Goal: Ask a question

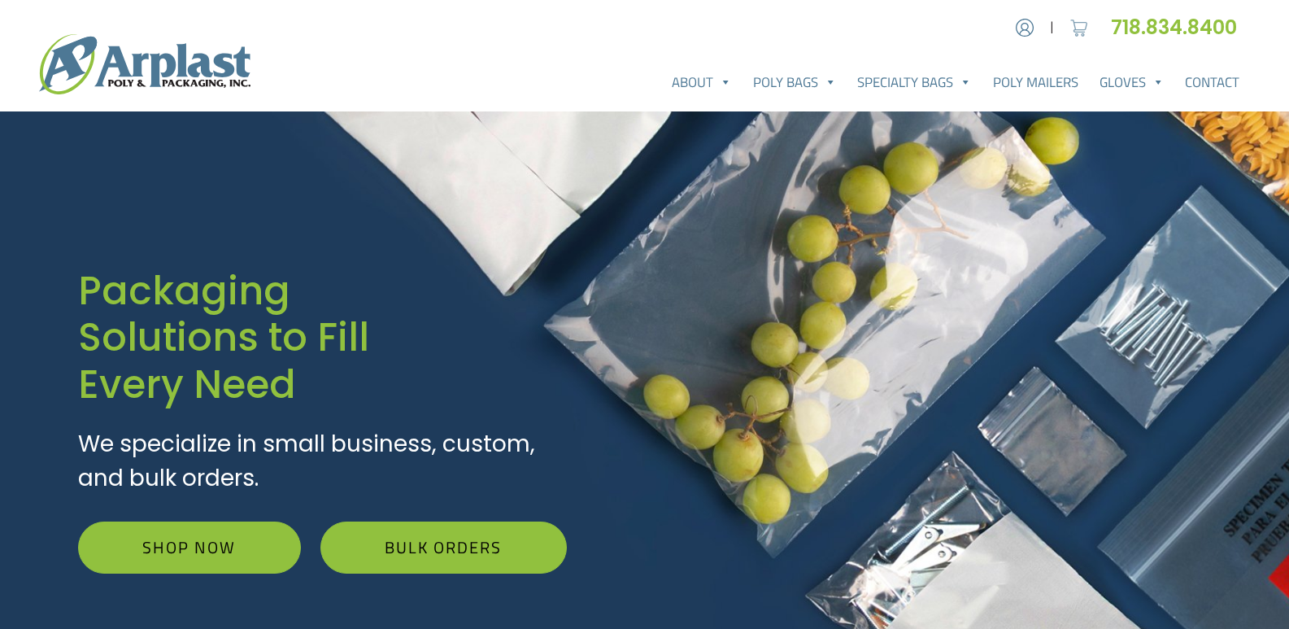
click at [1079, 31] on img at bounding box center [1079, 27] width 24 height 24
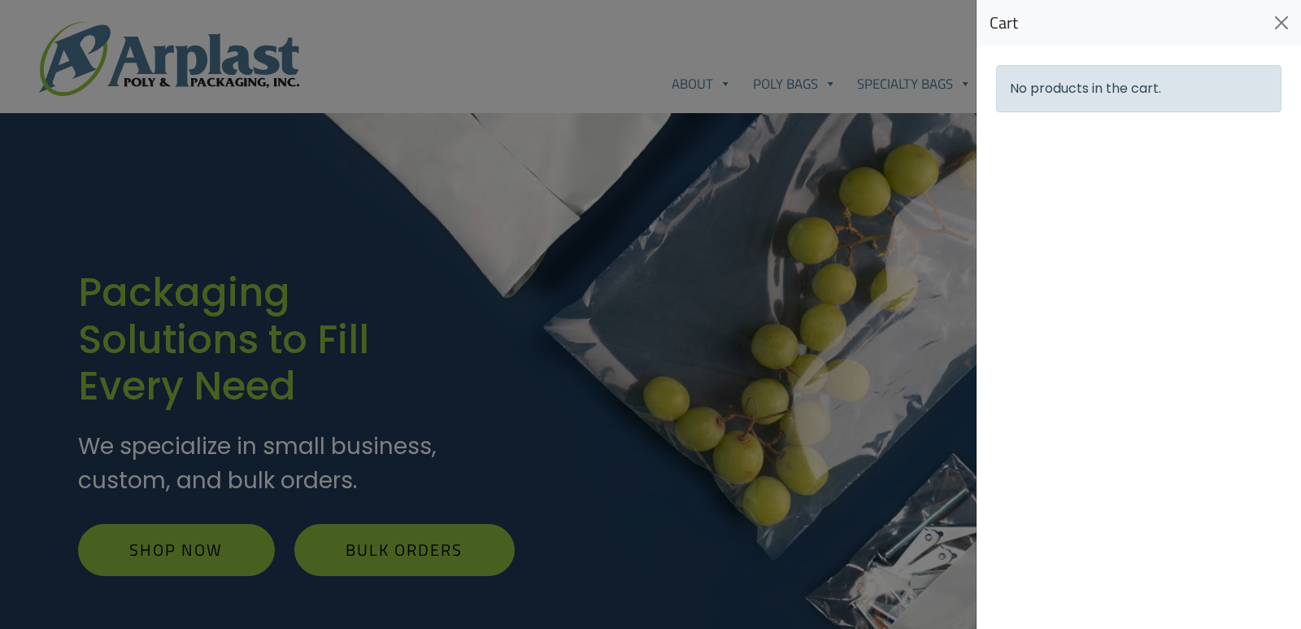
click at [903, 55] on div at bounding box center [650, 314] width 1301 height 629
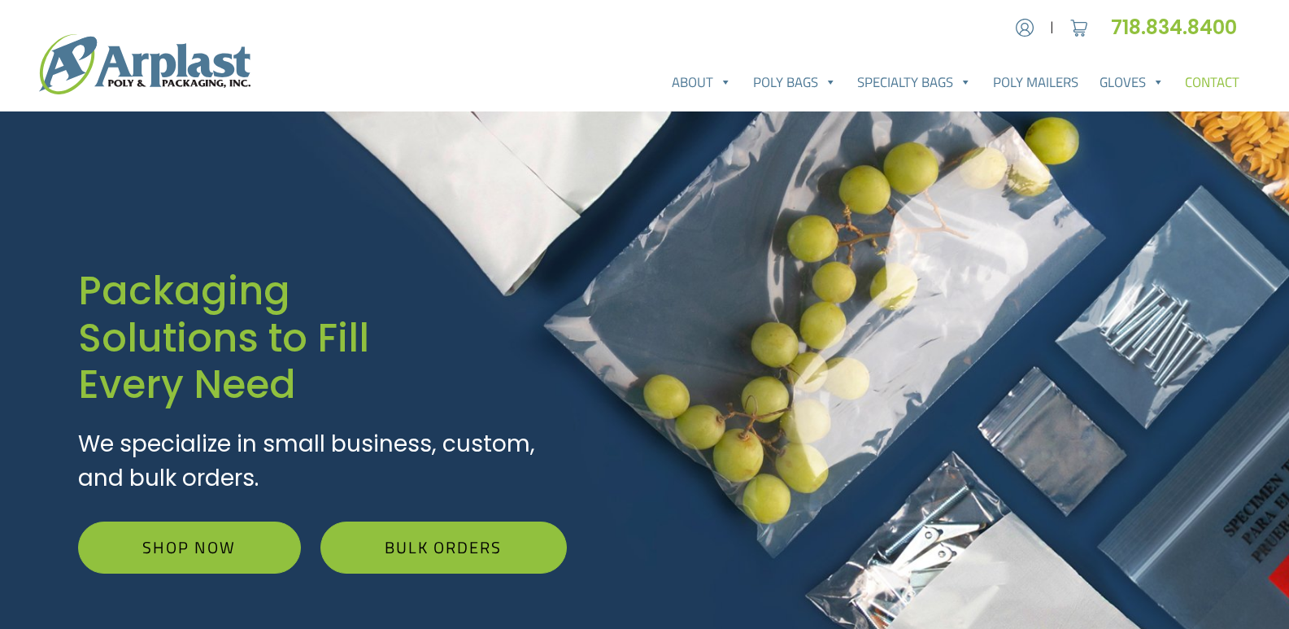
click at [1208, 89] on link "Contact" at bounding box center [1212, 82] width 76 height 33
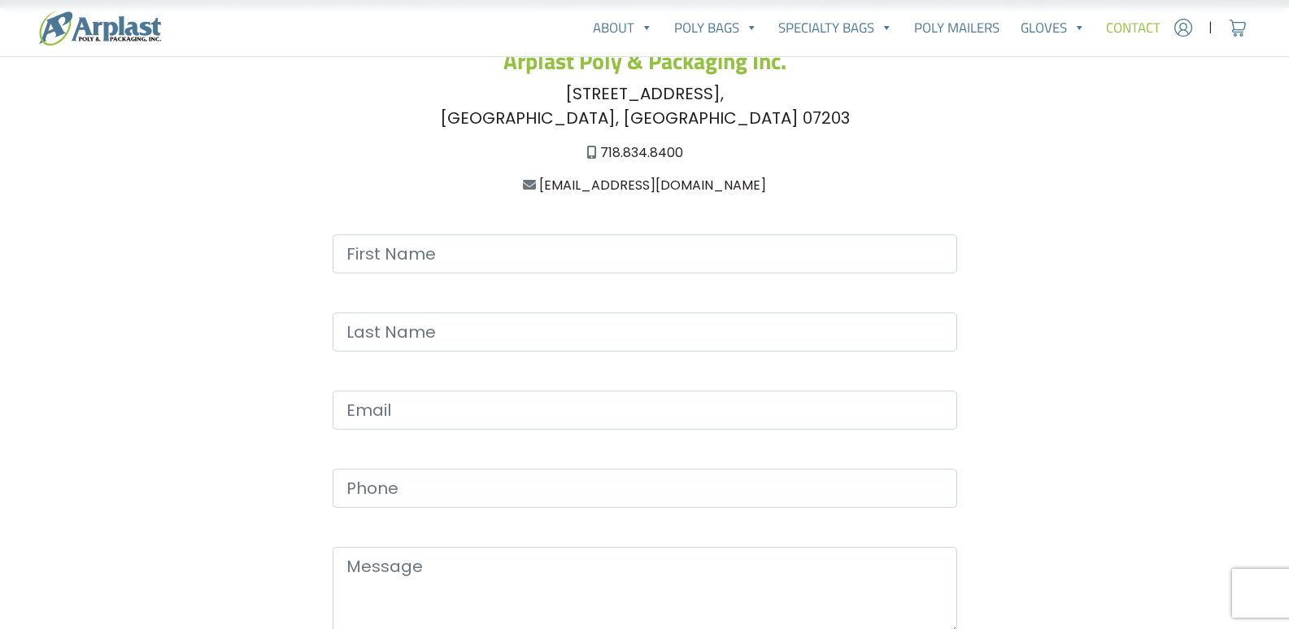
scroll to position [428, 0]
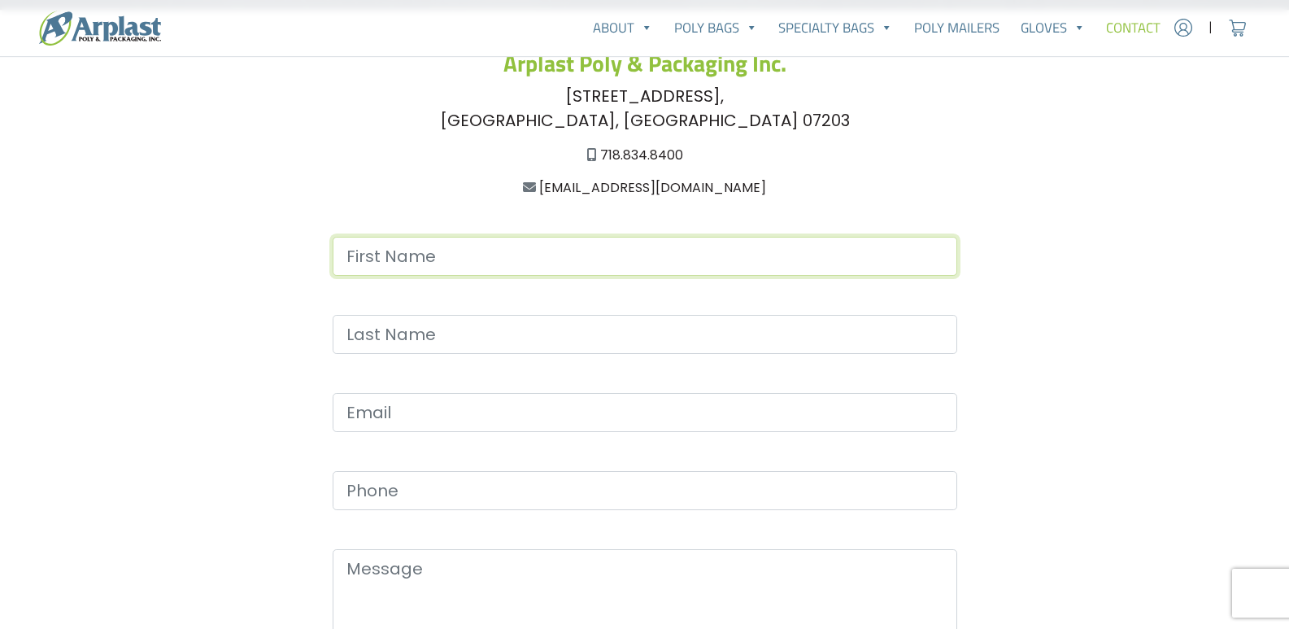
click at [739, 261] on input "Contact form" at bounding box center [645, 256] width 625 height 39
type input "[PERSON_NAME]"
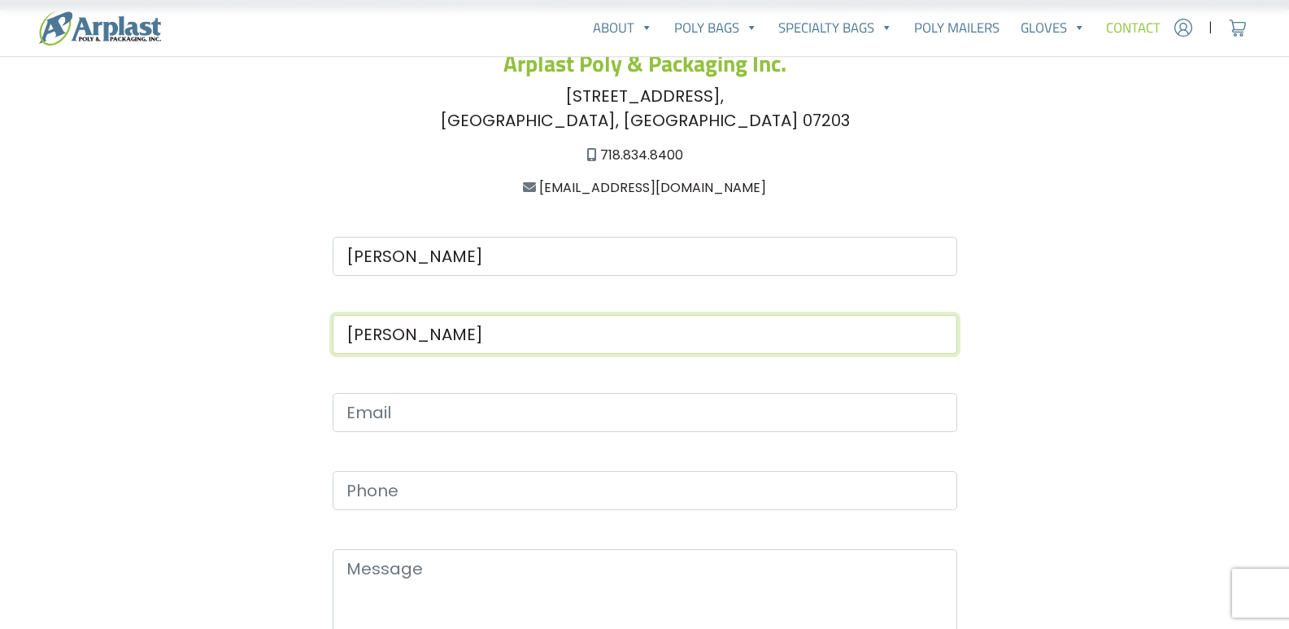
type input "[PERSON_NAME]"
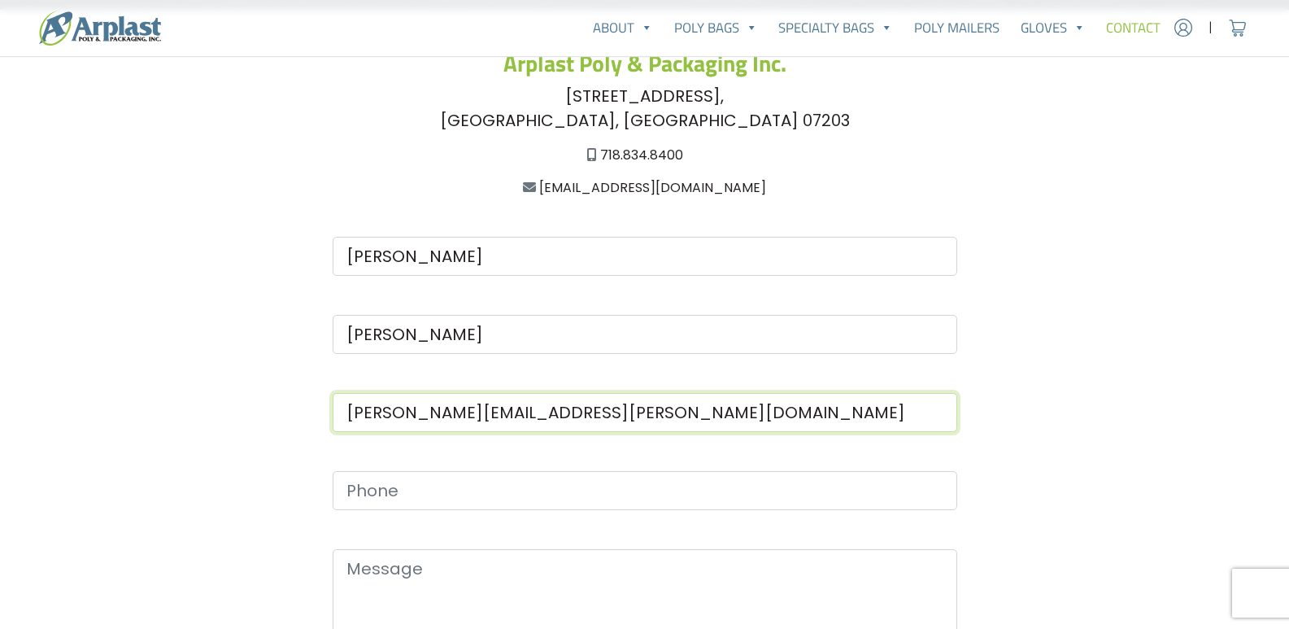
type input "[PERSON_NAME][EMAIL_ADDRESS][PERSON_NAME][DOMAIN_NAME]"
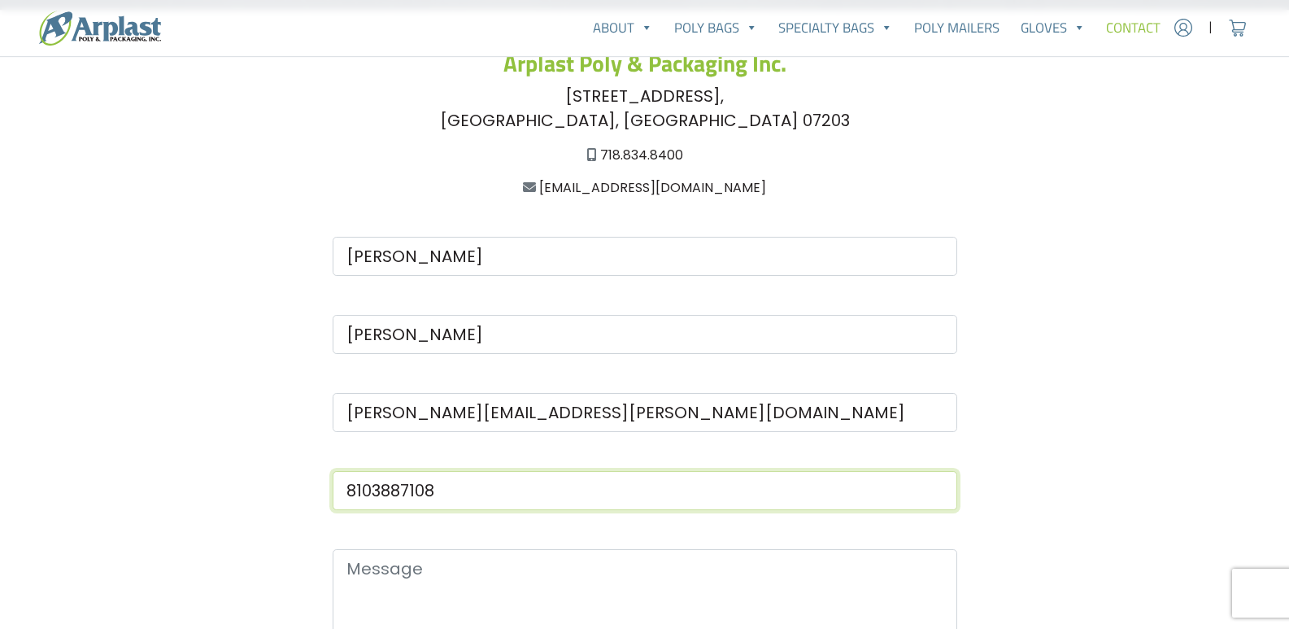
type input "8103887108"
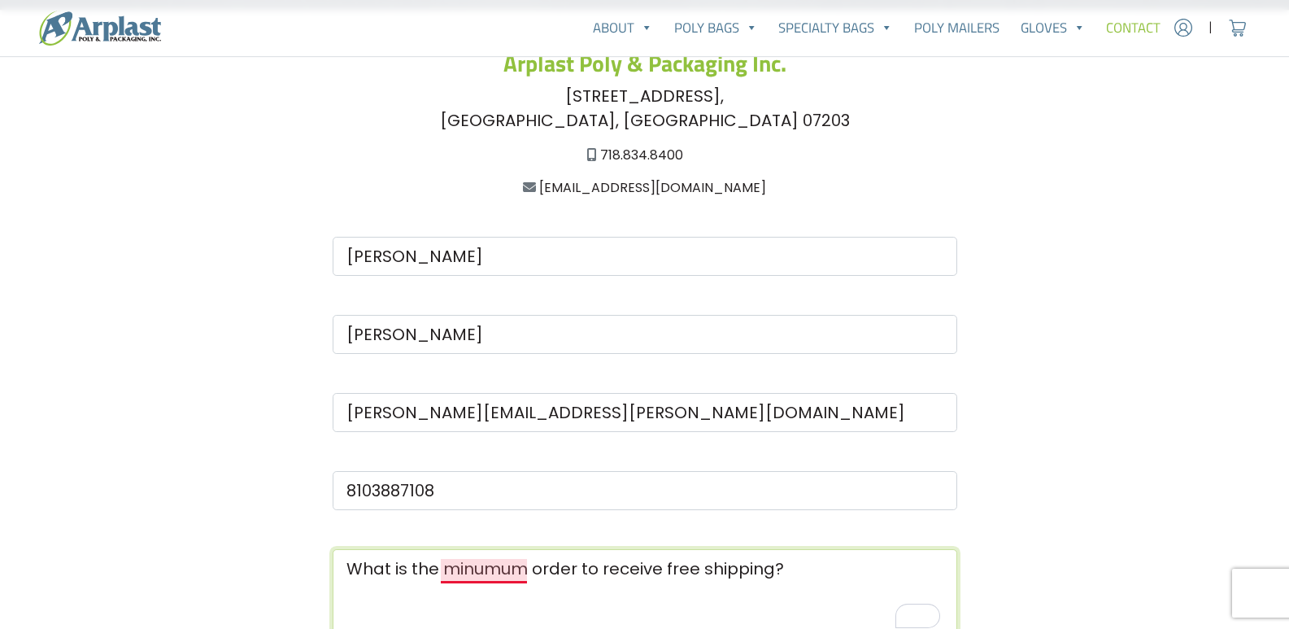
click at [503, 560] on textarea "What is the minumum order to receive free shipping?" at bounding box center [645, 593] width 625 height 88
click at [775, 572] on textarea "What is the minimum order to receive free shipping?" at bounding box center [645, 593] width 625 height 88
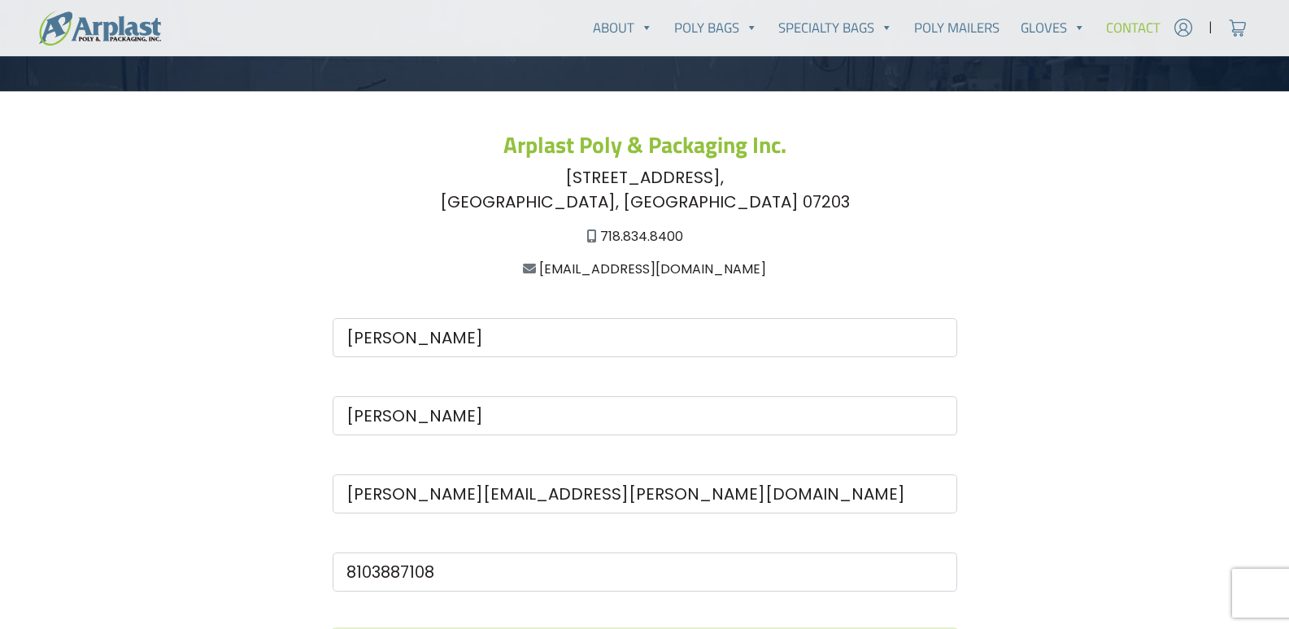
scroll to position [333, 0]
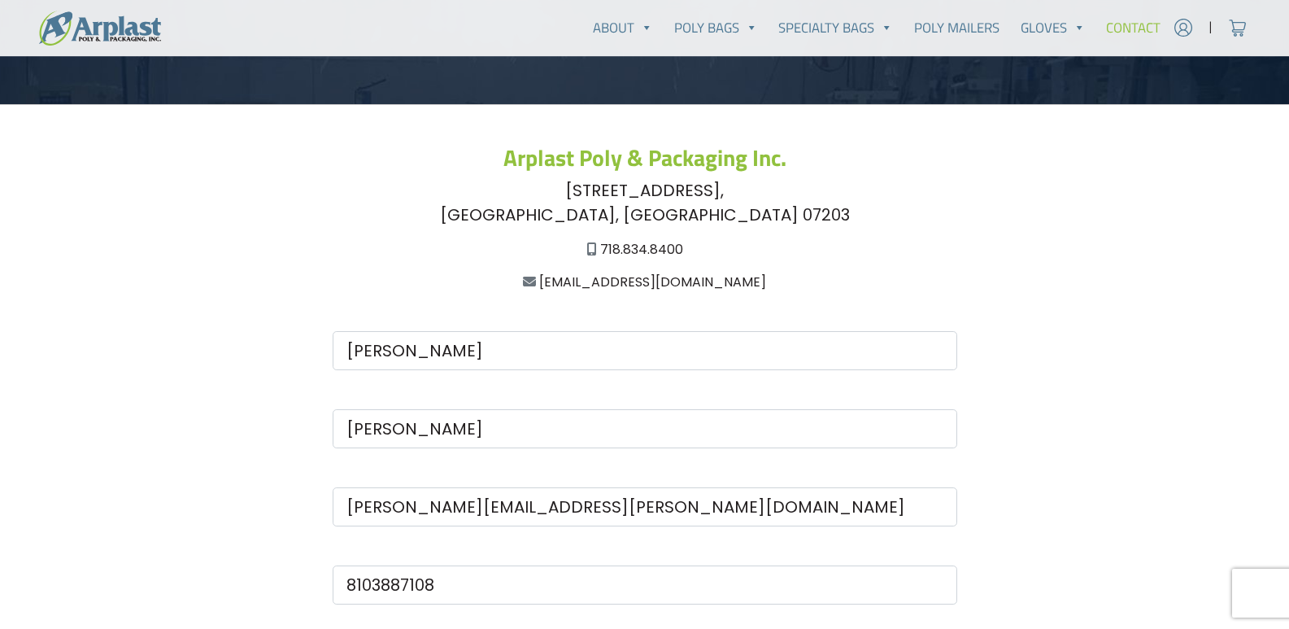
type textarea "What is the minimum order to receive free shipping?"
